Goal: Navigation & Orientation: Find specific page/section

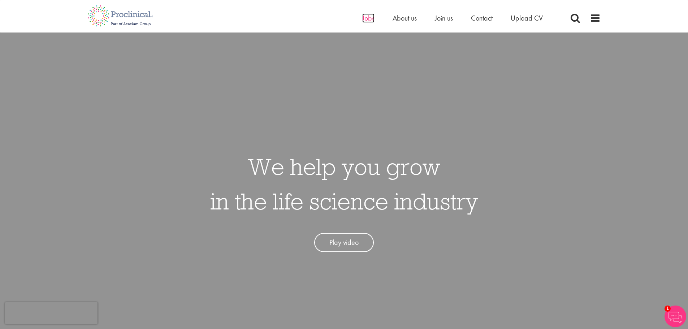
click at [365, 19] on span "Jobs" at bounding box center [368, 17] width 12 height 9
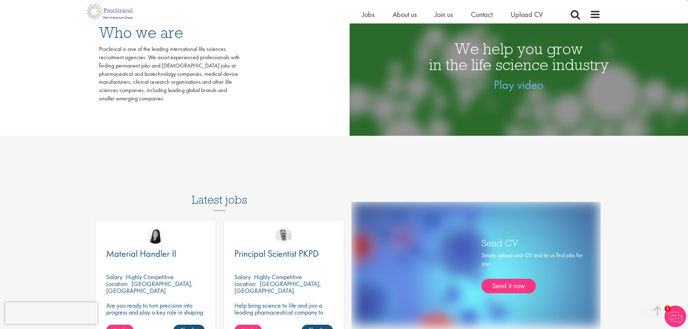
scroll to position [289, 0]
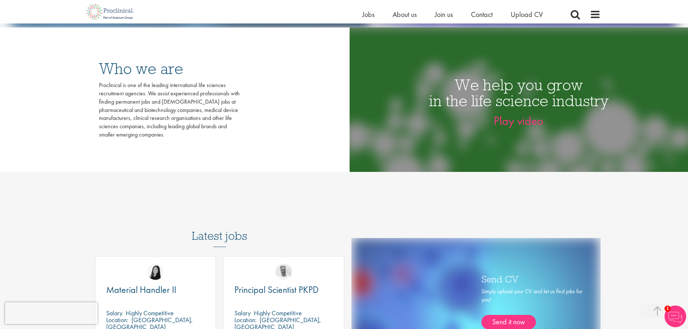
click at [511, 121] on link "Play video" at bounding box center [518, 121] width 50 height 16
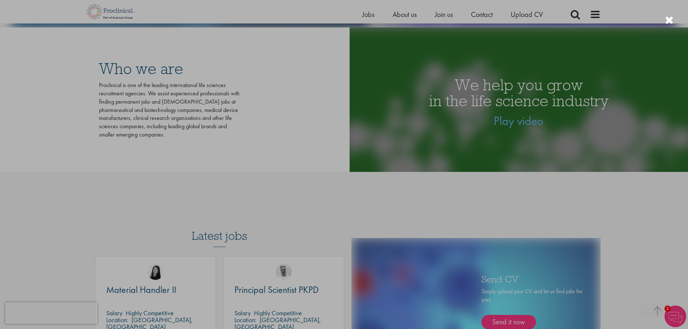
click at [444, 14] on div at bounding box center [344, 164] width 688 height 329
click at [443, 13] on div at bounding box center [344, 164] width 688 height 329
click at [534, 204] on div at bounding box center [344, 164] width 688 height 329
